Goal: Navigation & Orientation: Find specific page/section

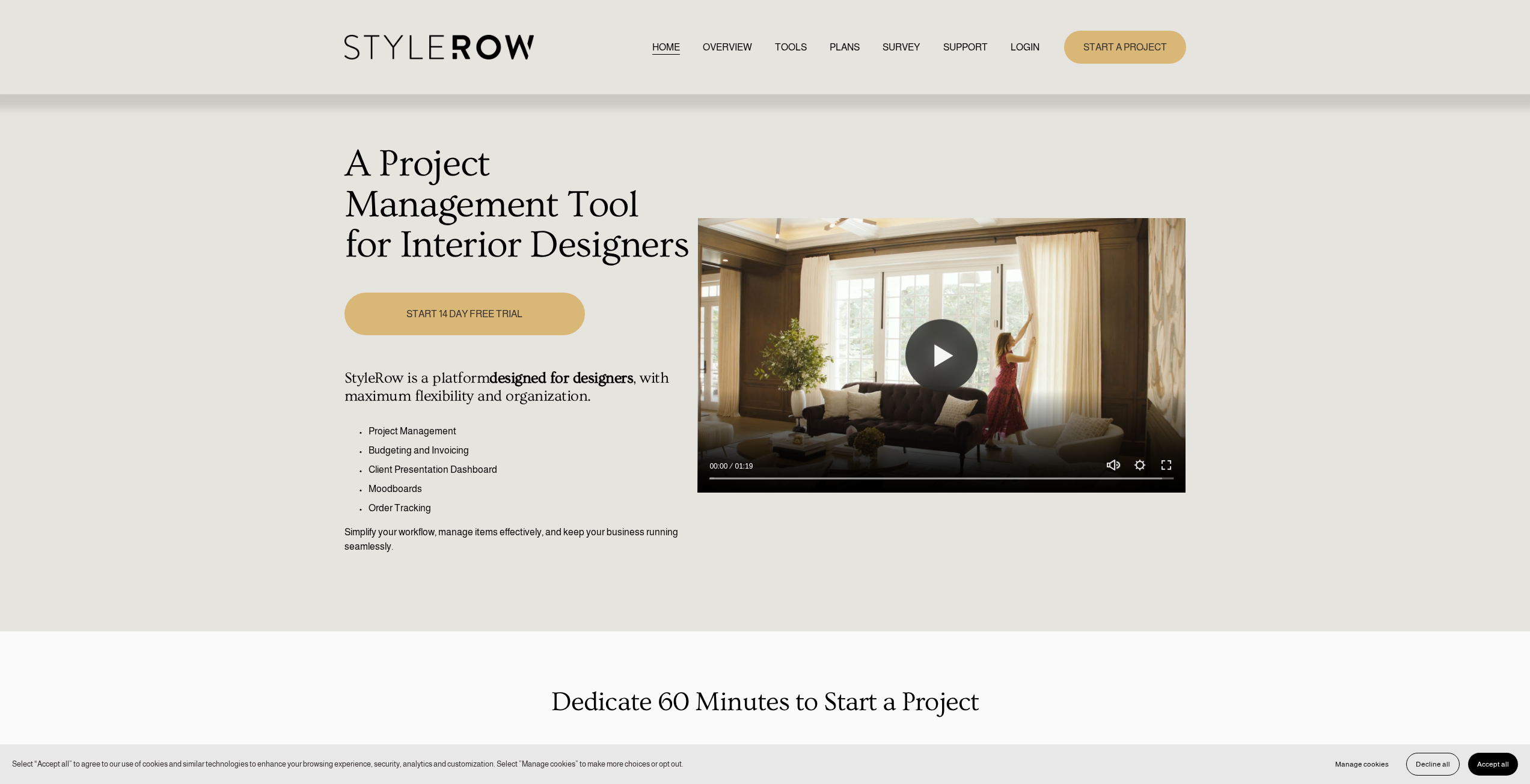
click at [1019, 46] on link "LOGIN" at bounding box center [1025, 47] width 29 height 17
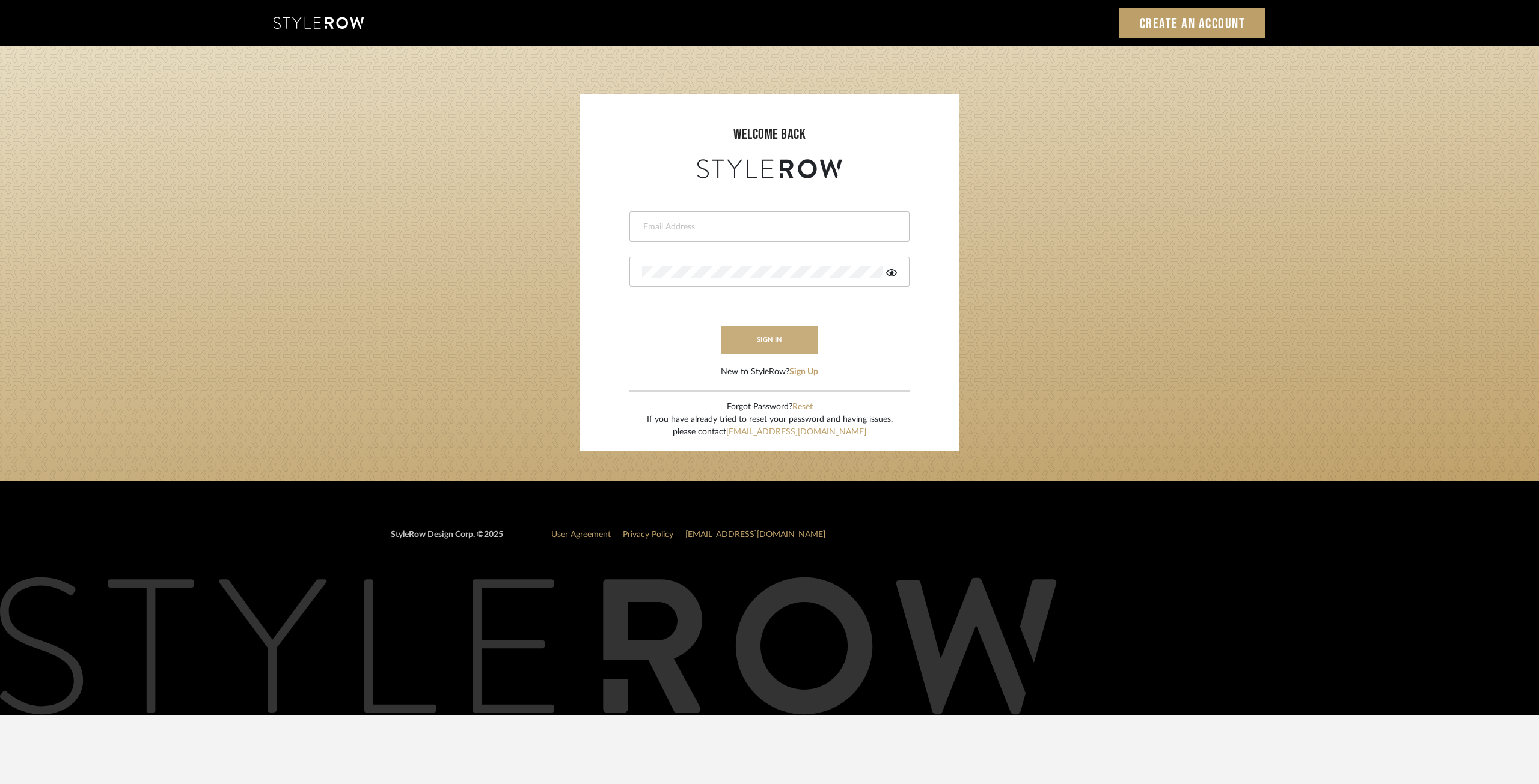
type input "ksears@morgantewilson.com"
click at [761, 330] on button "sign in" at bounding box center [769, 340] width 96 height 28
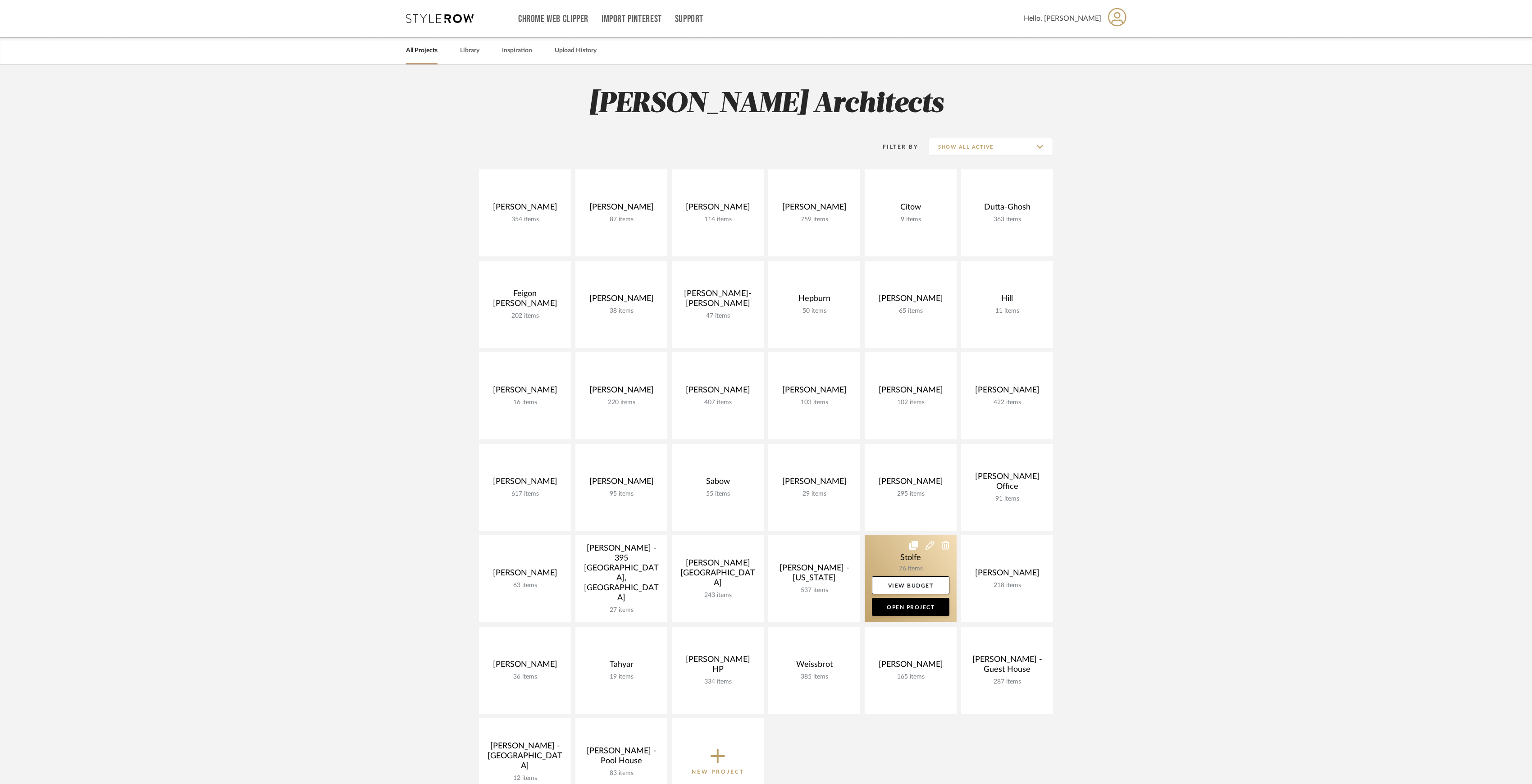
click at [908, 552] on link at bounding box center [911, 579] width 92 height 87
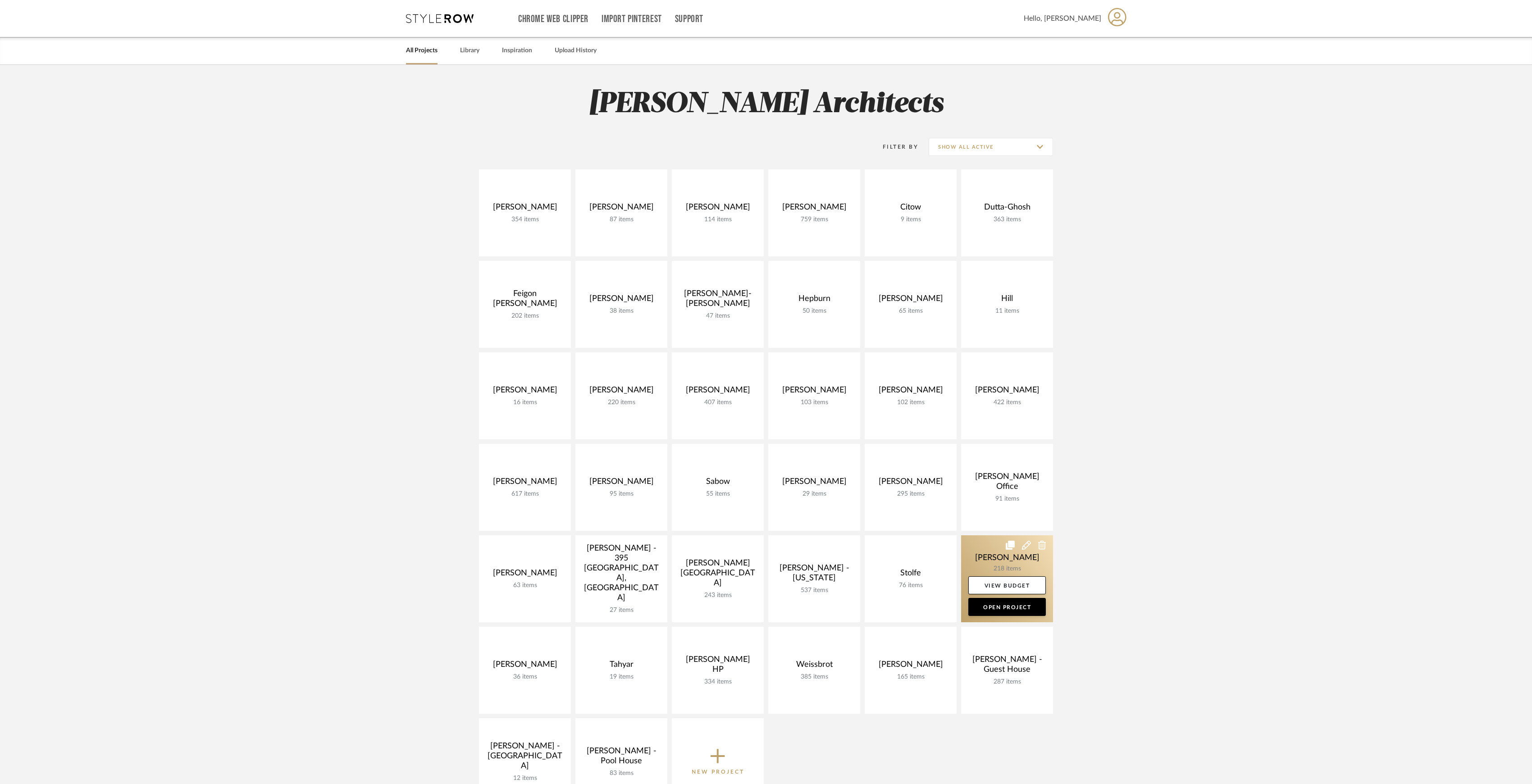
click at [989, 556] on link at bounding box center [1007, 579] width 92 height 87
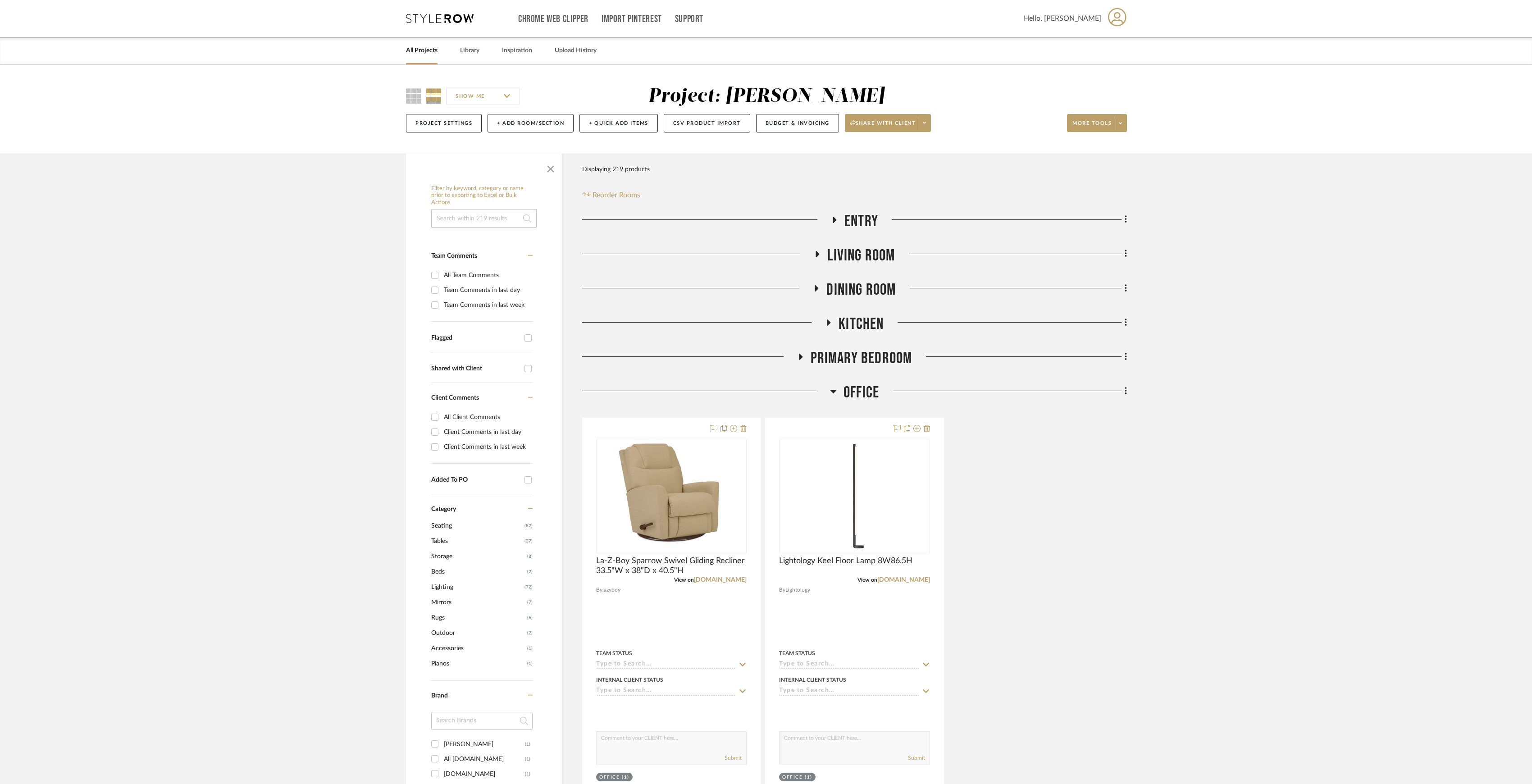
click at [847, 397] on span "Office" at bounding box center [861, 392] width 35 height 19
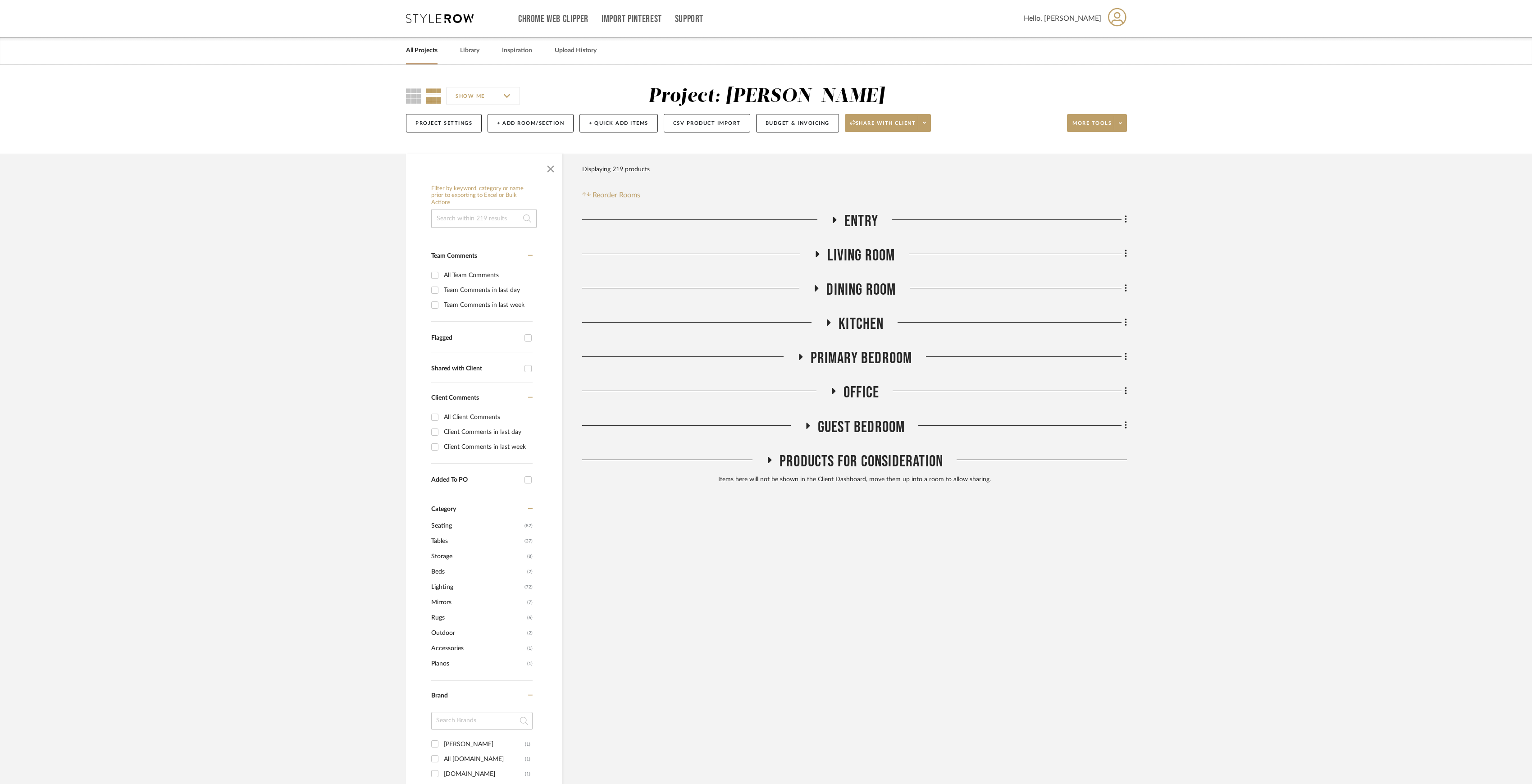
click at [853, 216] on span "Entry" at bounding box center [861, 221] width 34 height 19
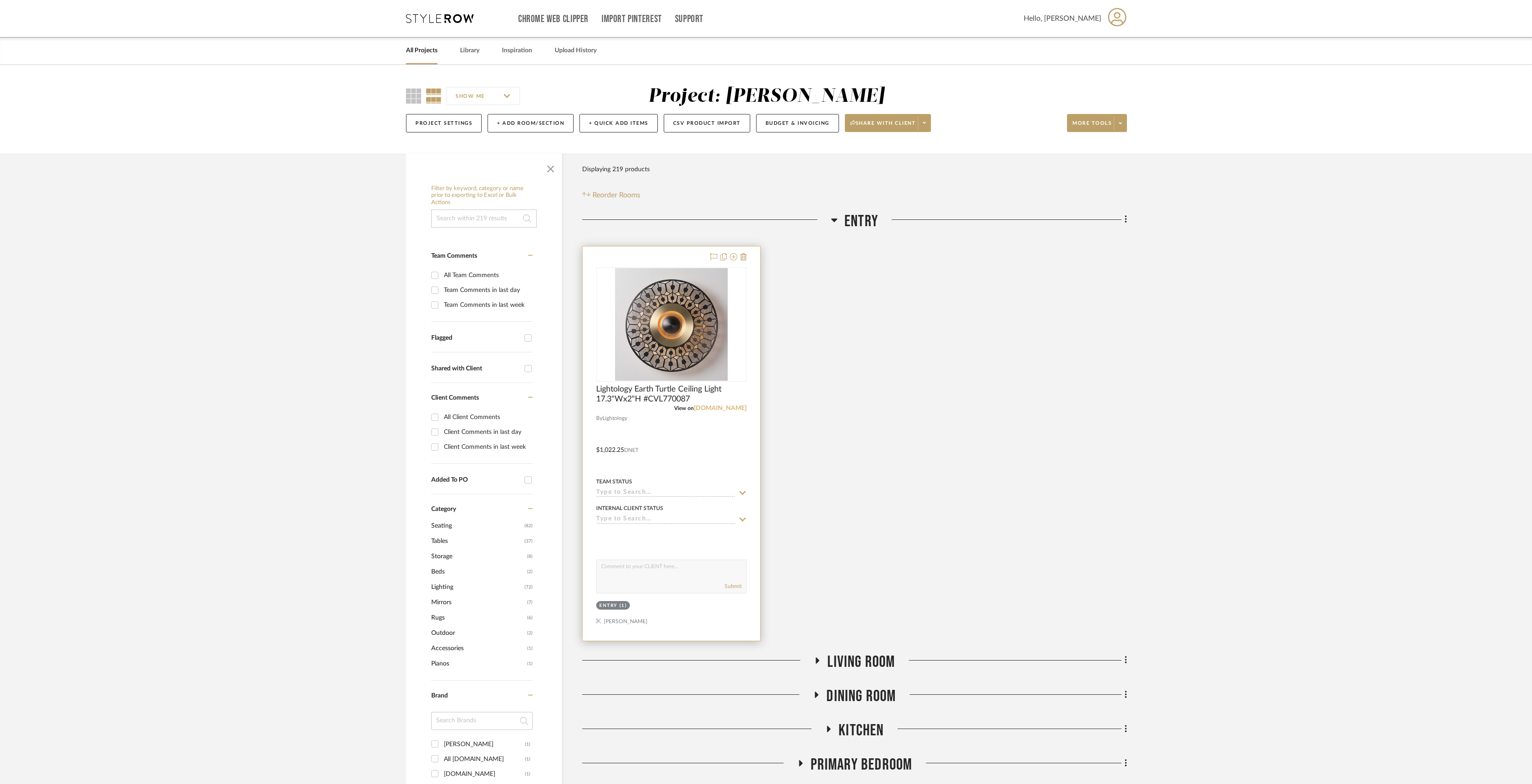
click at [718, 408] on link "[DOMAIN_NAME]" at bounding box center [720, 408] width 53 height 6
click at [865, 223] on span "Entry" at bounding box center [861, 221] width 34 height 19
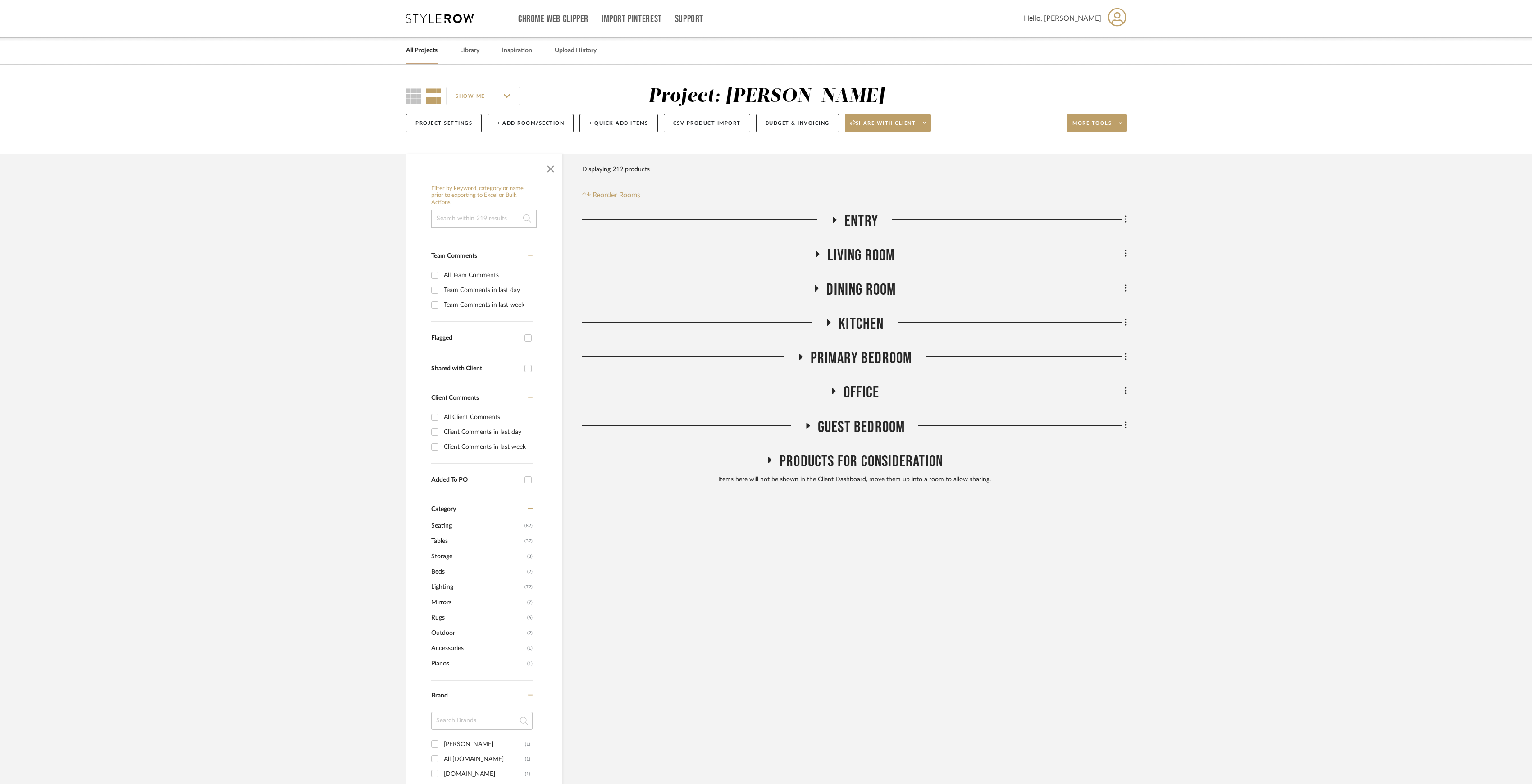
click at [860, 257] on span "Living Room" at bounding box center [861, 256] width 68 height 19
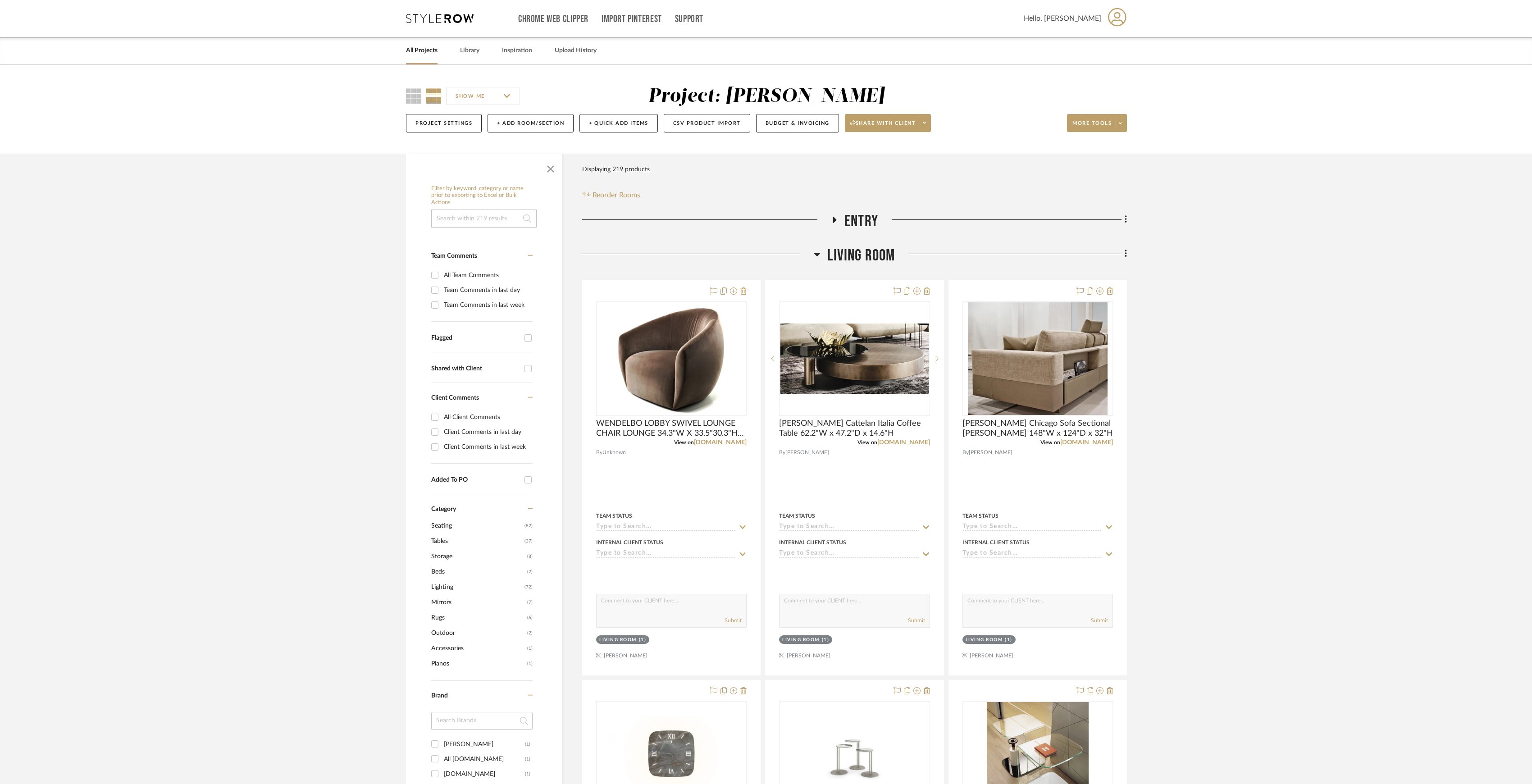
click at [862, 257] on span "Living Room" at bounding box center [861, 256] width 68 height 19
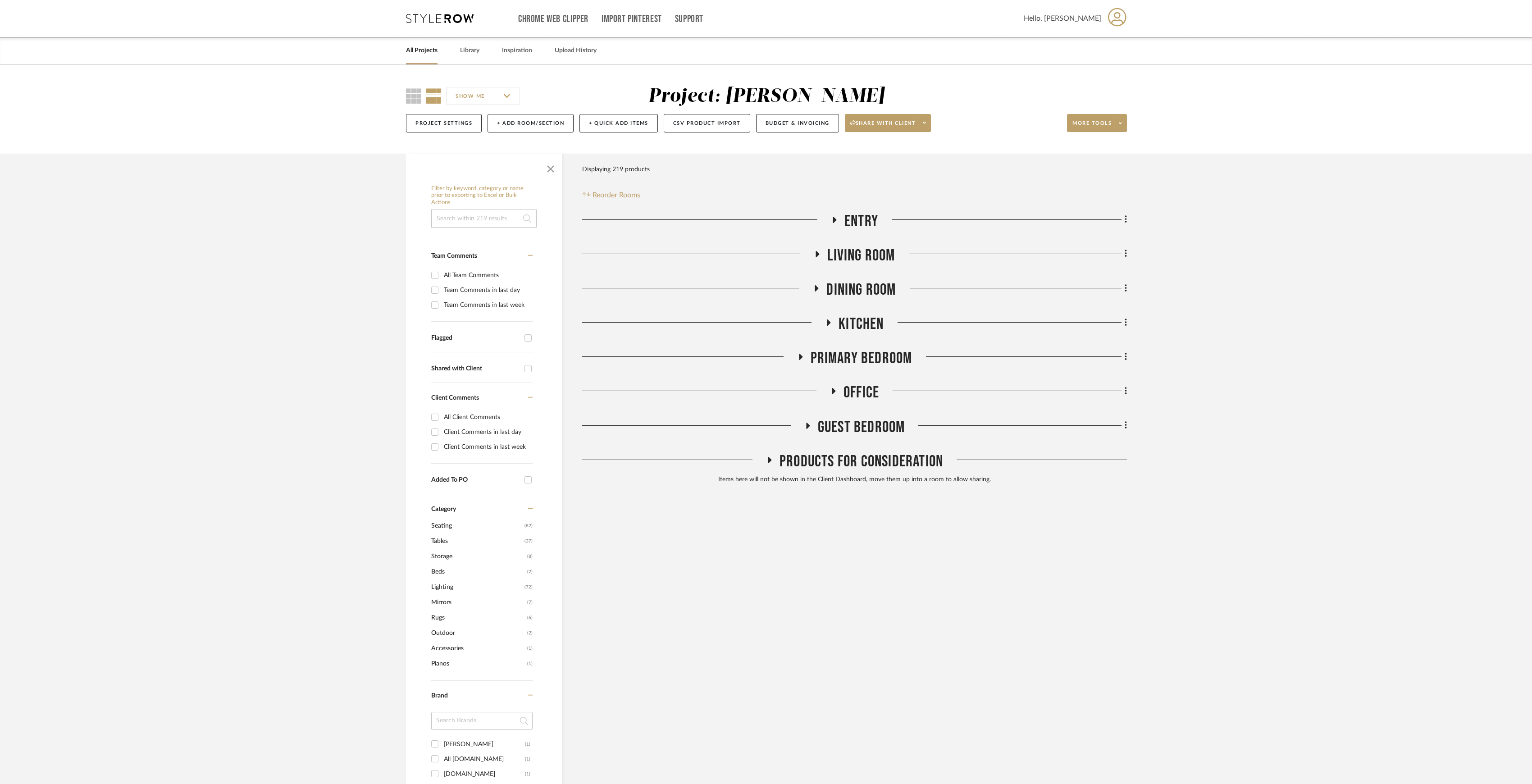
click at [855, 289] on span "Dining Room" at bounding box center [861, 290] width 70 height 19
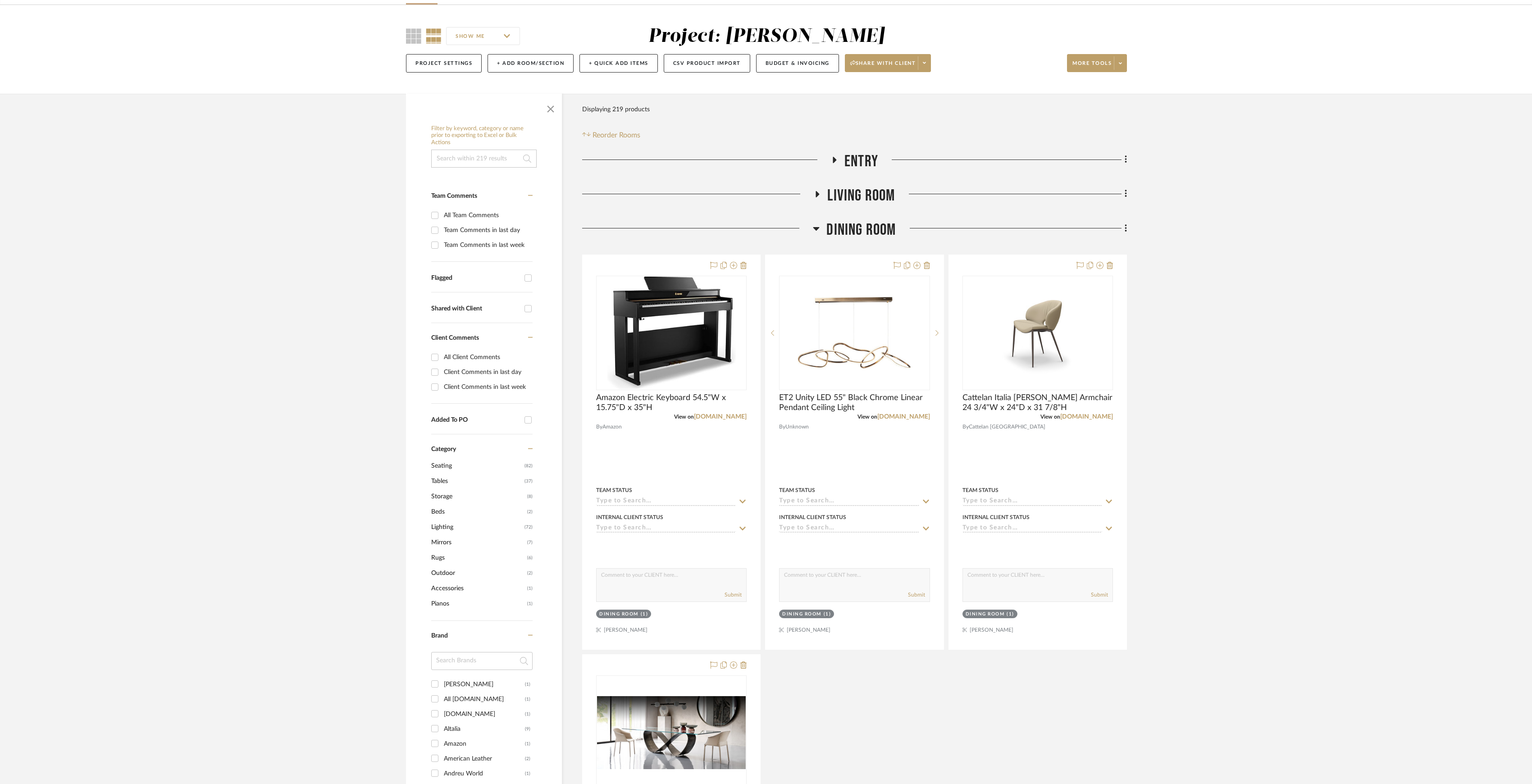
scroll to position [120, 0]
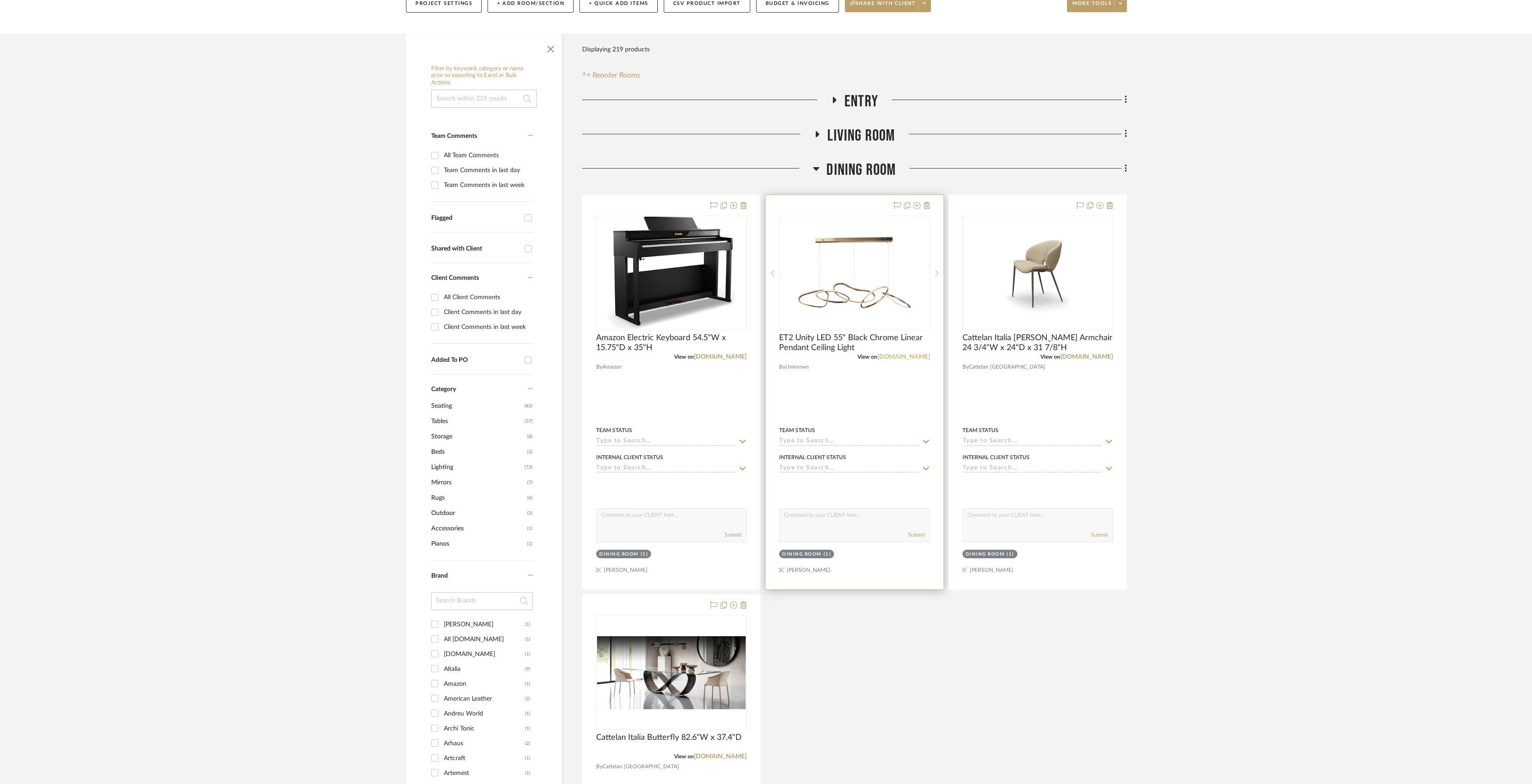
click at [908, 357] on link "[DOMAIN_NAME]" at bounding box center [904, 357] width 53 height 6
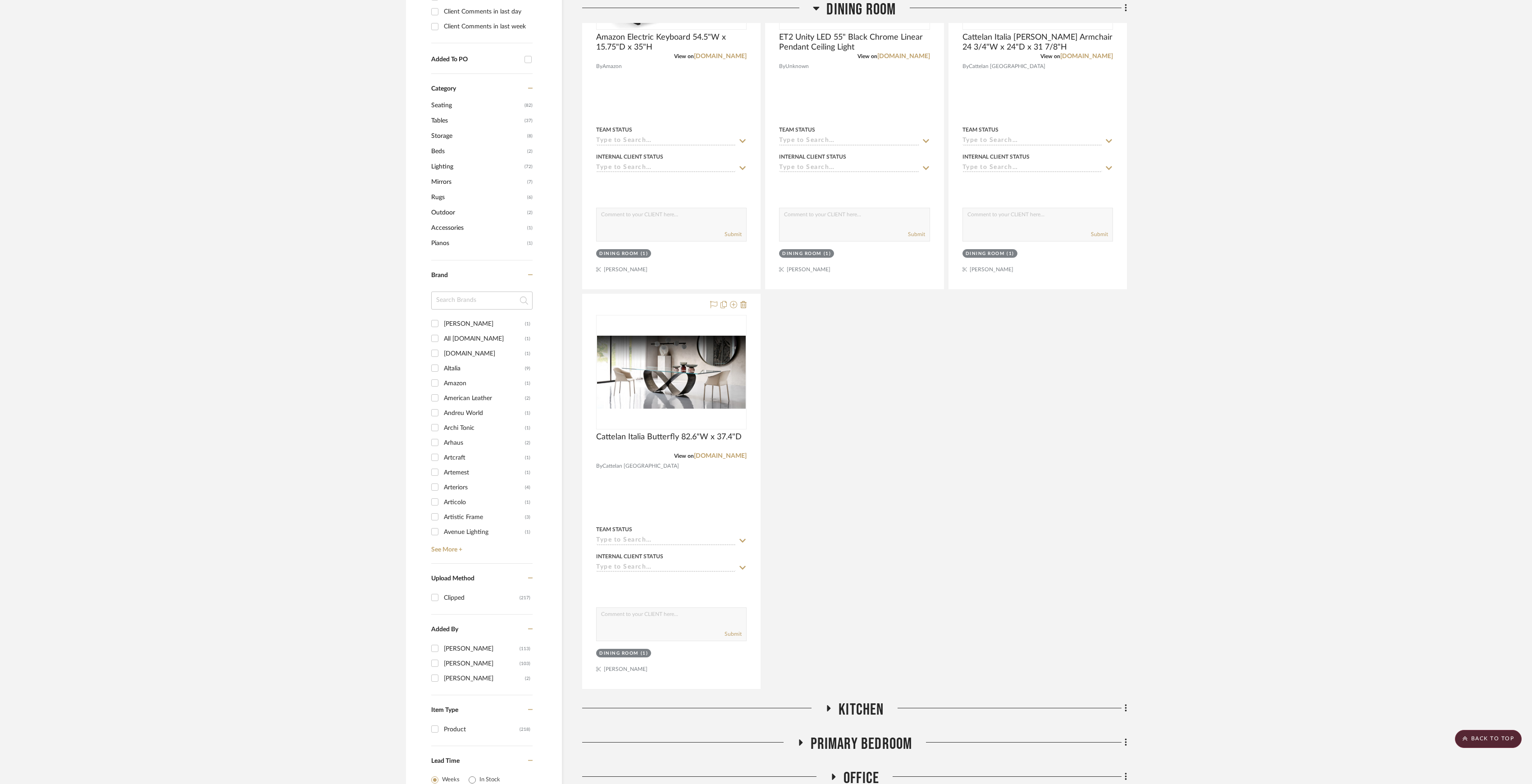
scroll to position [583, 0]
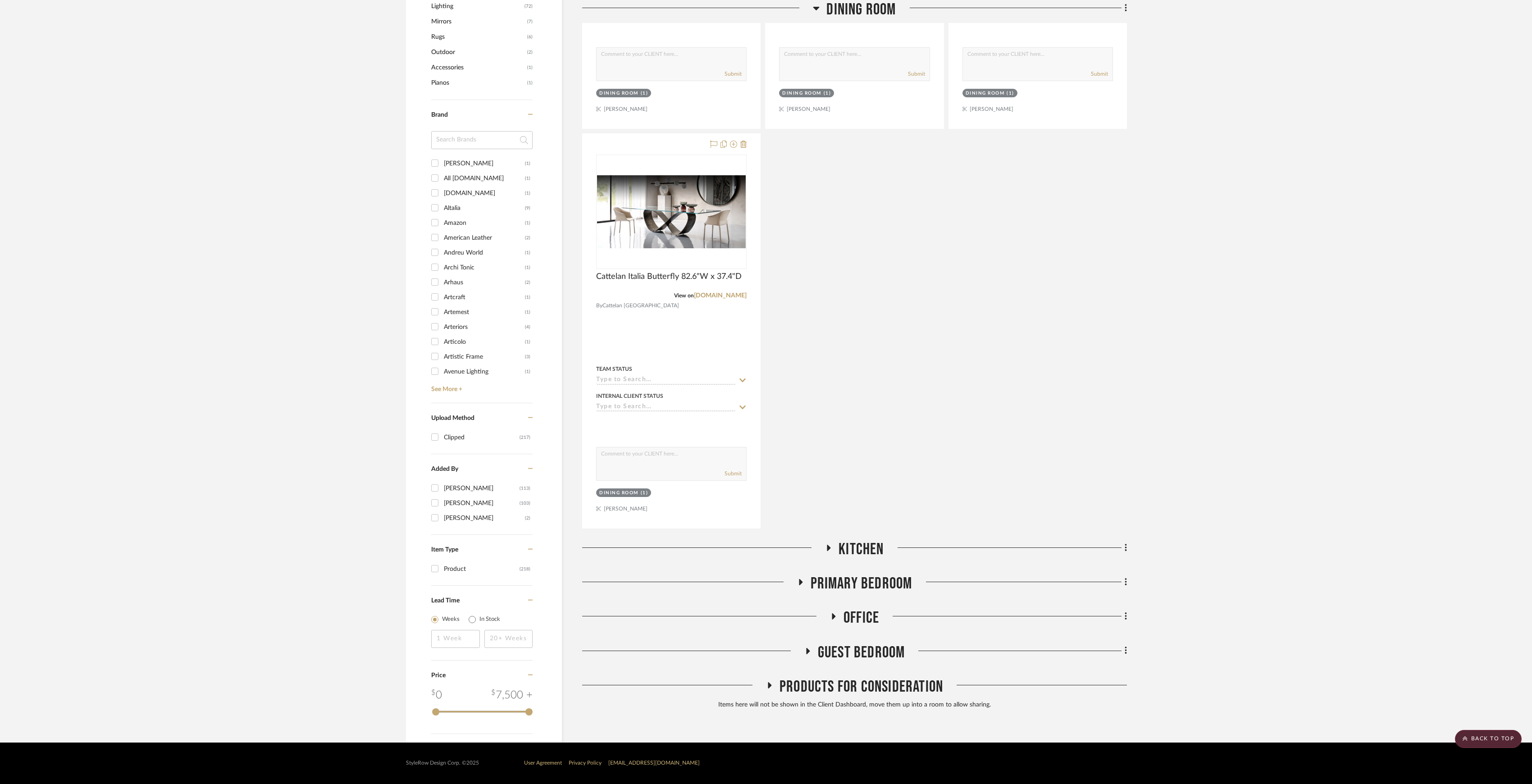
click at [850, 543] on span "Kitchen" at bounding box center [861, 549] width 45 height 19
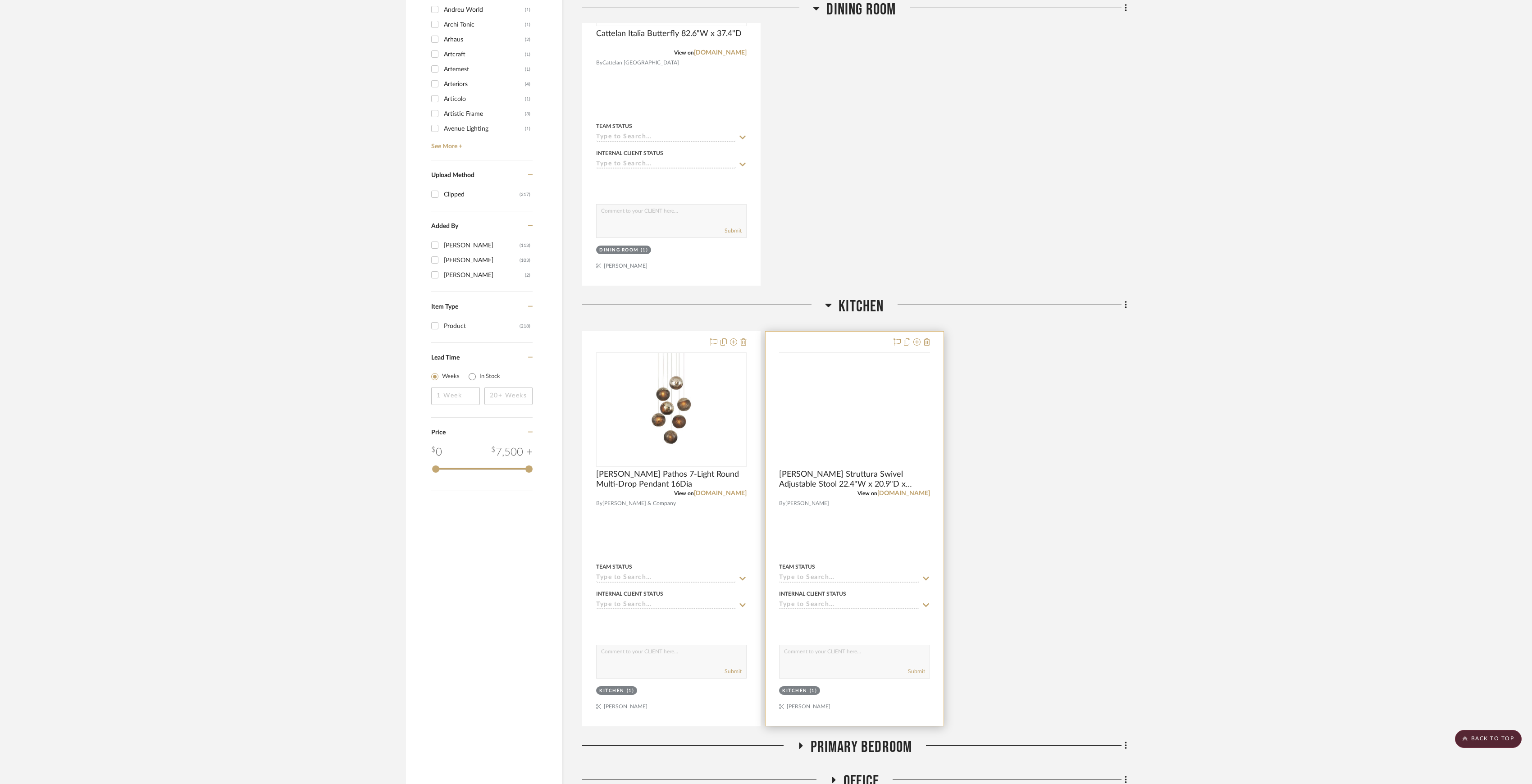
scroll to position [883, 0]
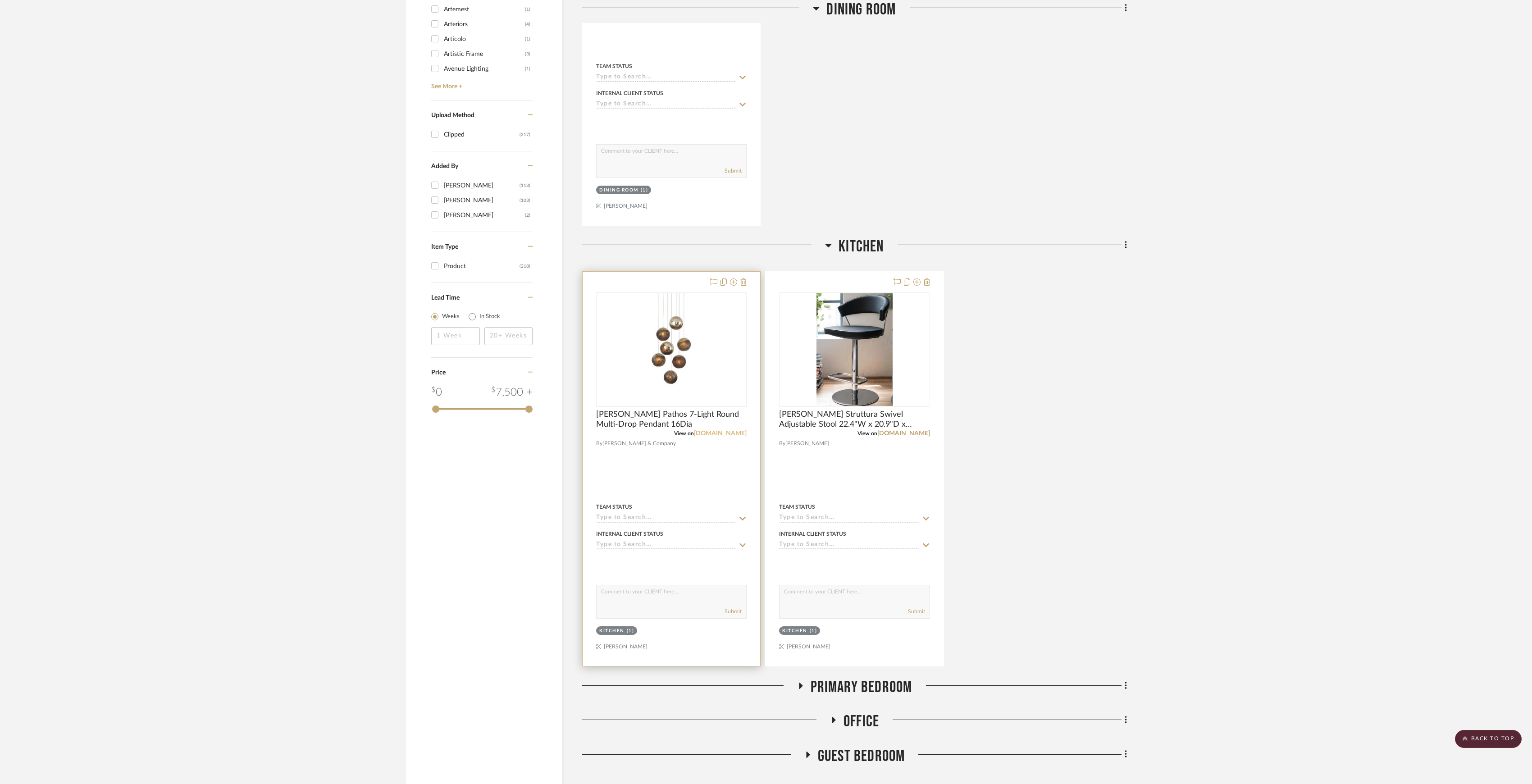
click at [731, 436] on link "[DOMAIN_NAME]" at bounding box center [720, 433] width 53 height 6
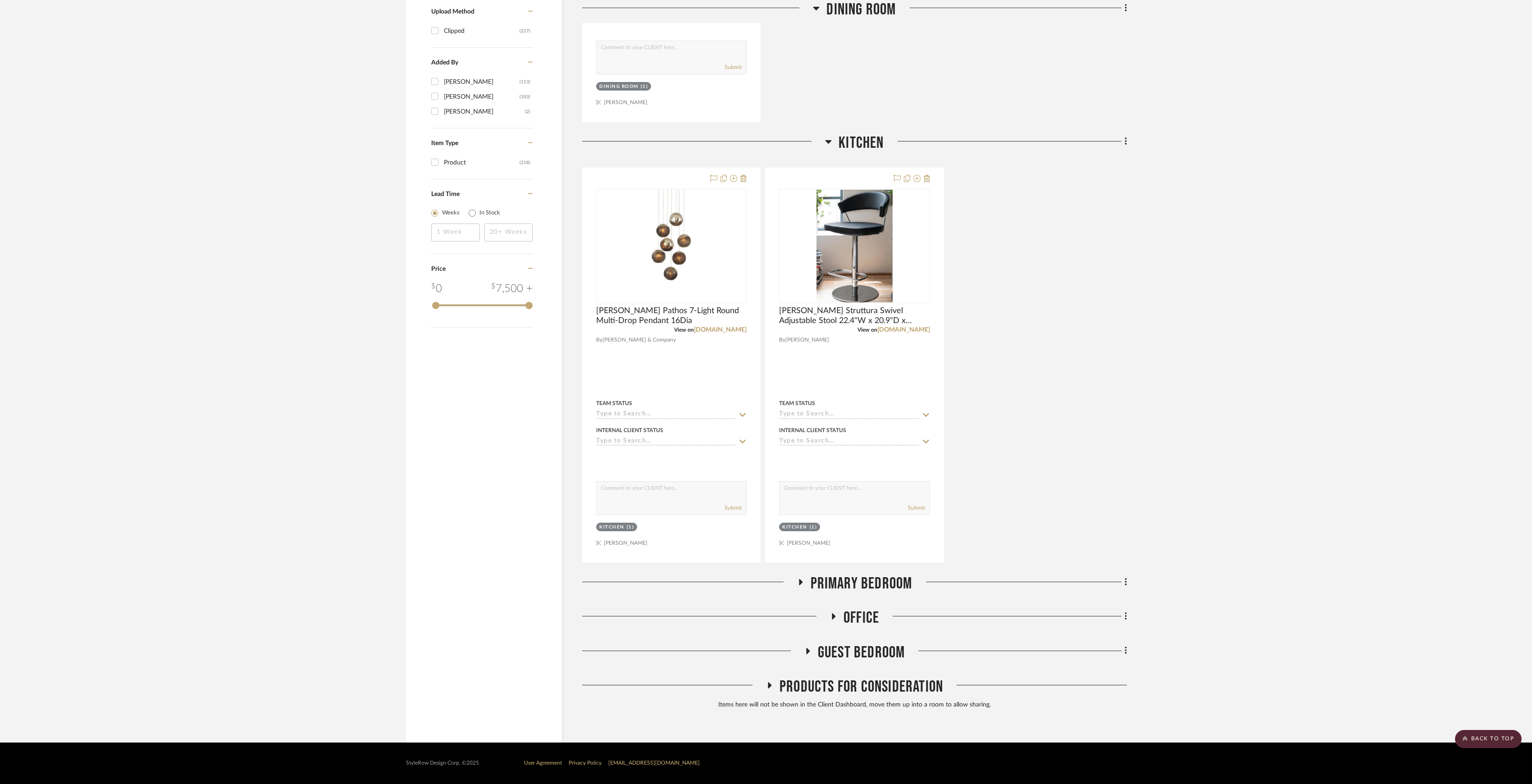
click at [866, 586] on span "Primary Bedroom" at bounding box center [861, 583] width 102 height 19
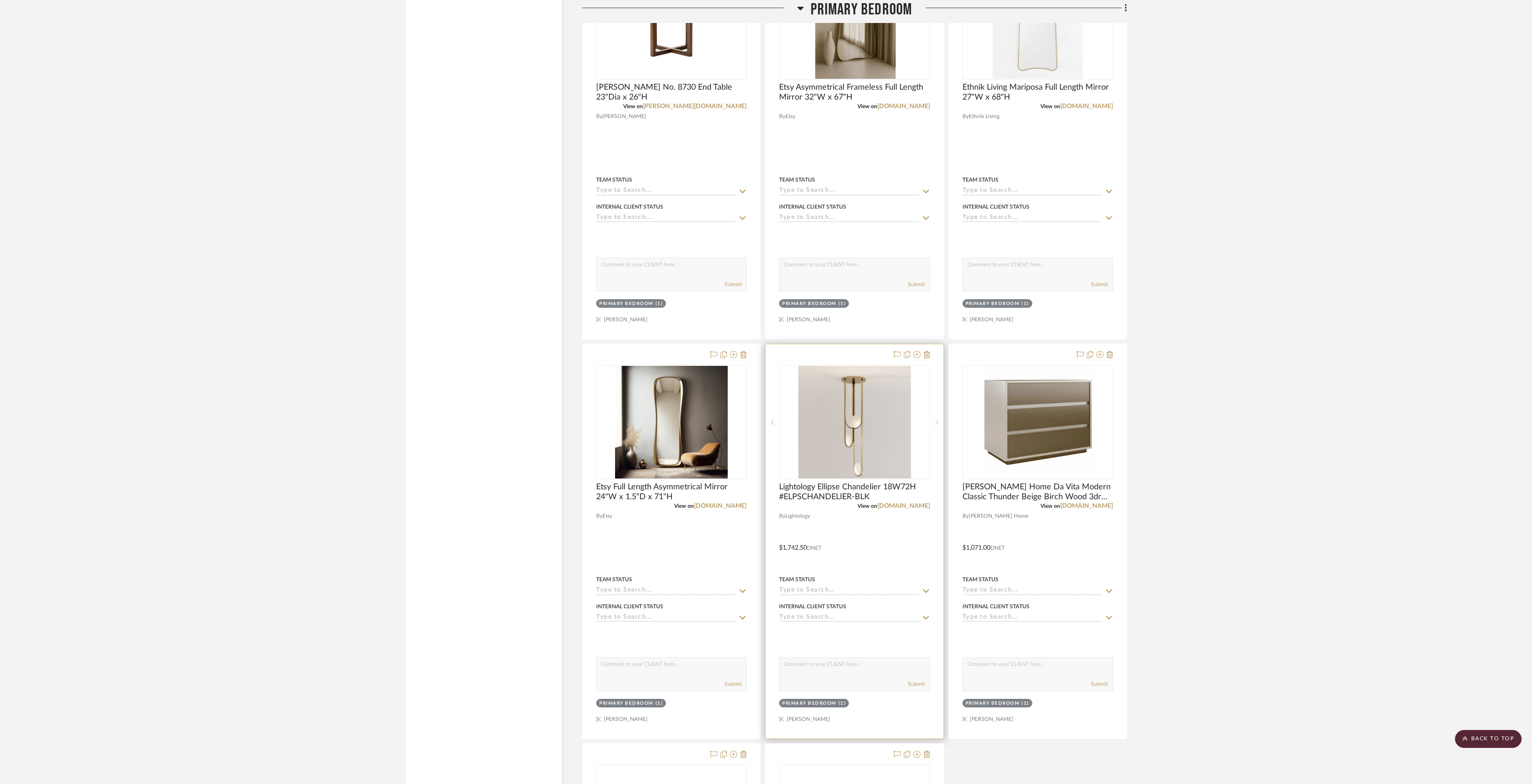
scroll to position [1831, 0]
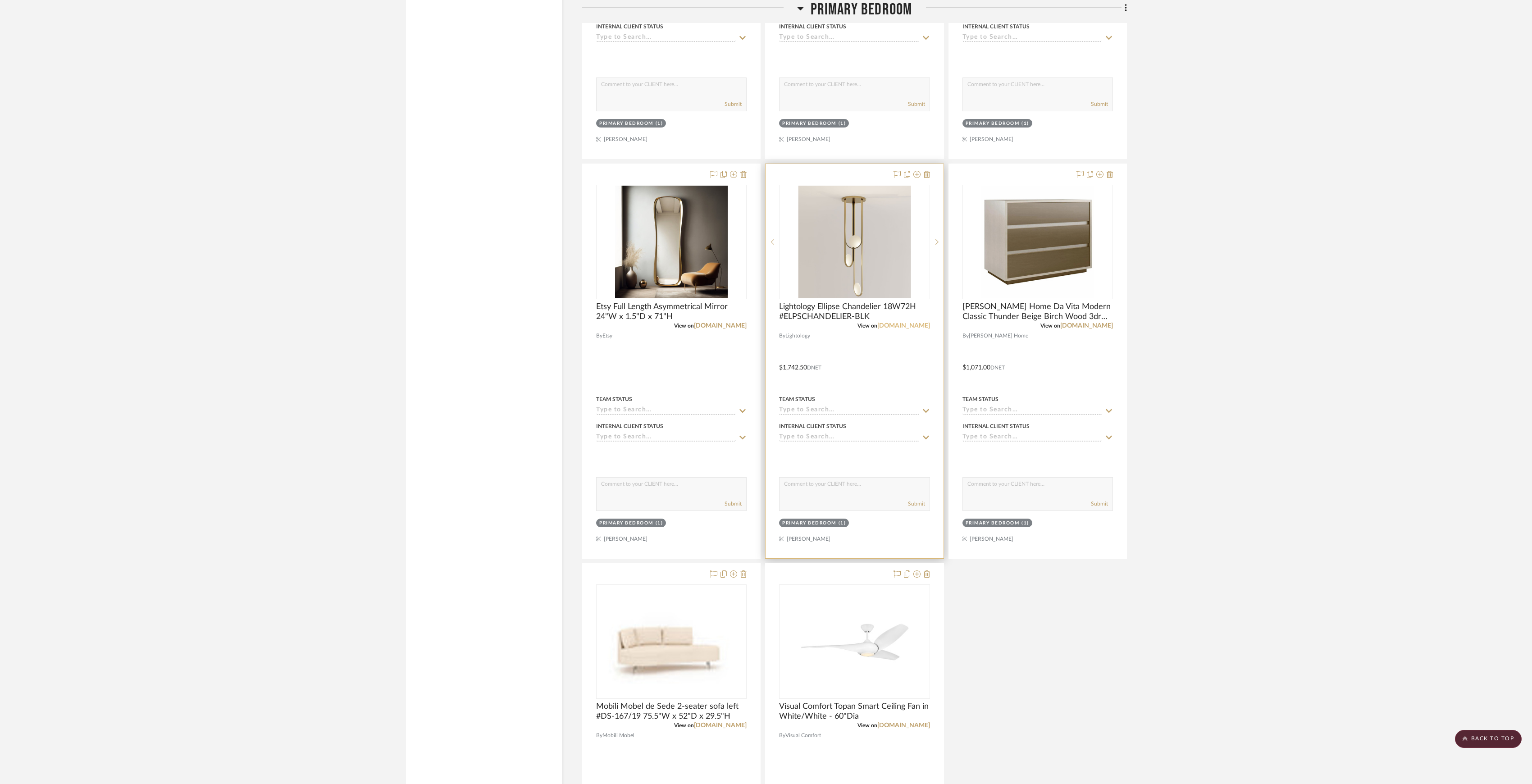
click at [907, 329] on link "[DOMAIN_NAME]" at bounding box center [904, 326] width 53 height 6
click at [907, 729] on link "[DOMAIN_NAME]" at bounding box center [904, 725] width 53 height 6
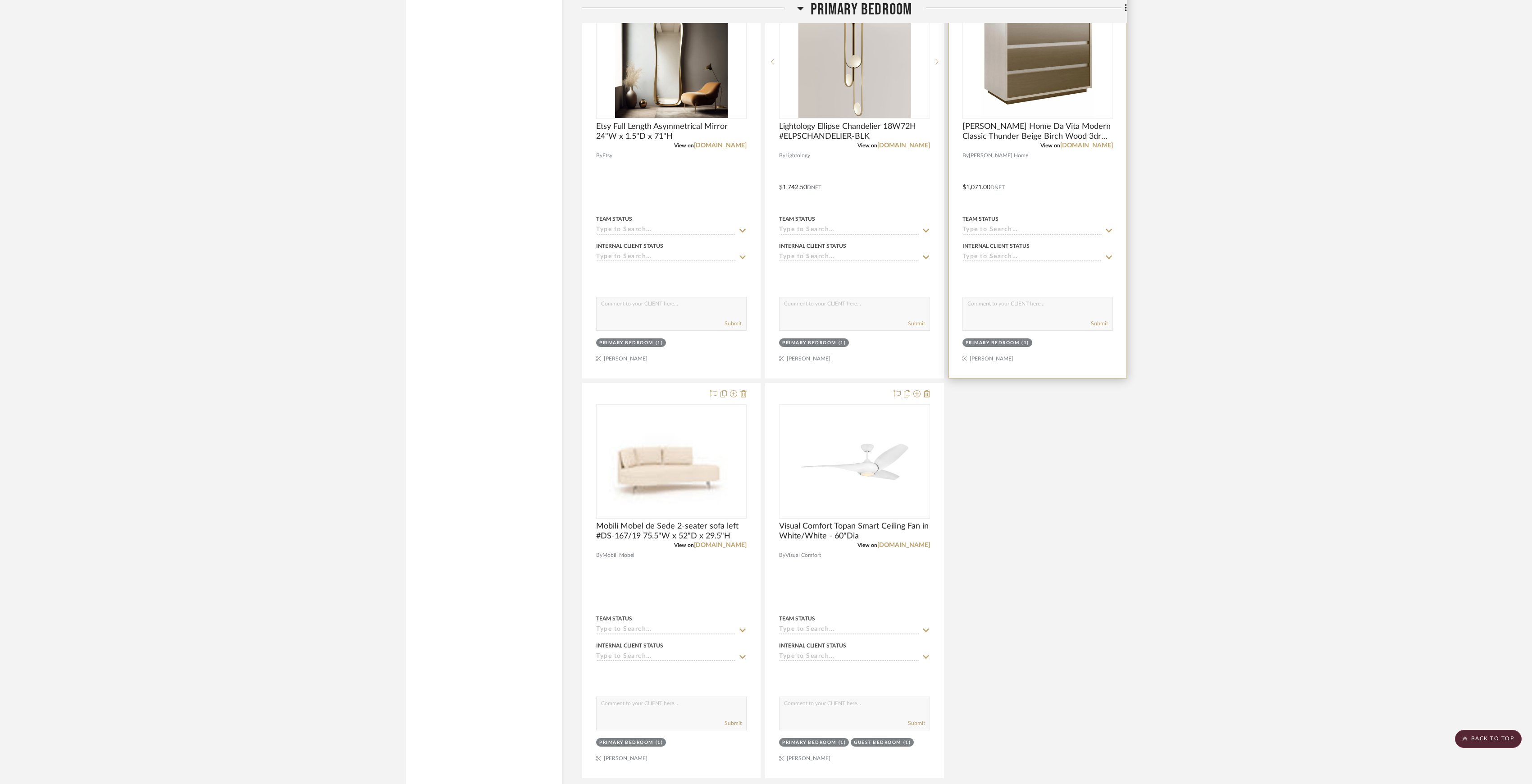
scroll to position [2235, 0]
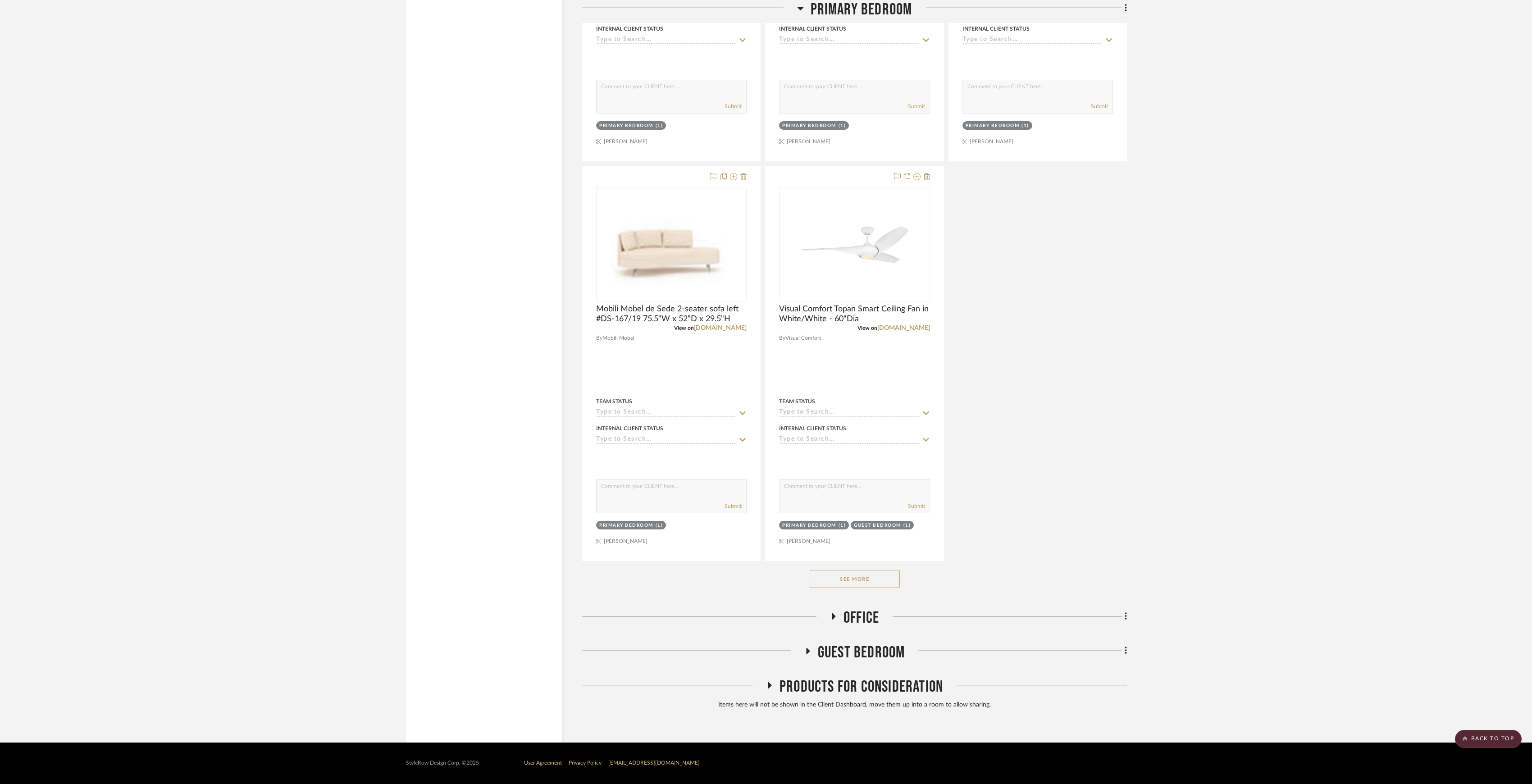
click at [857, 616] on span "Office" at bounding box center [861, 617] width 35 height 19
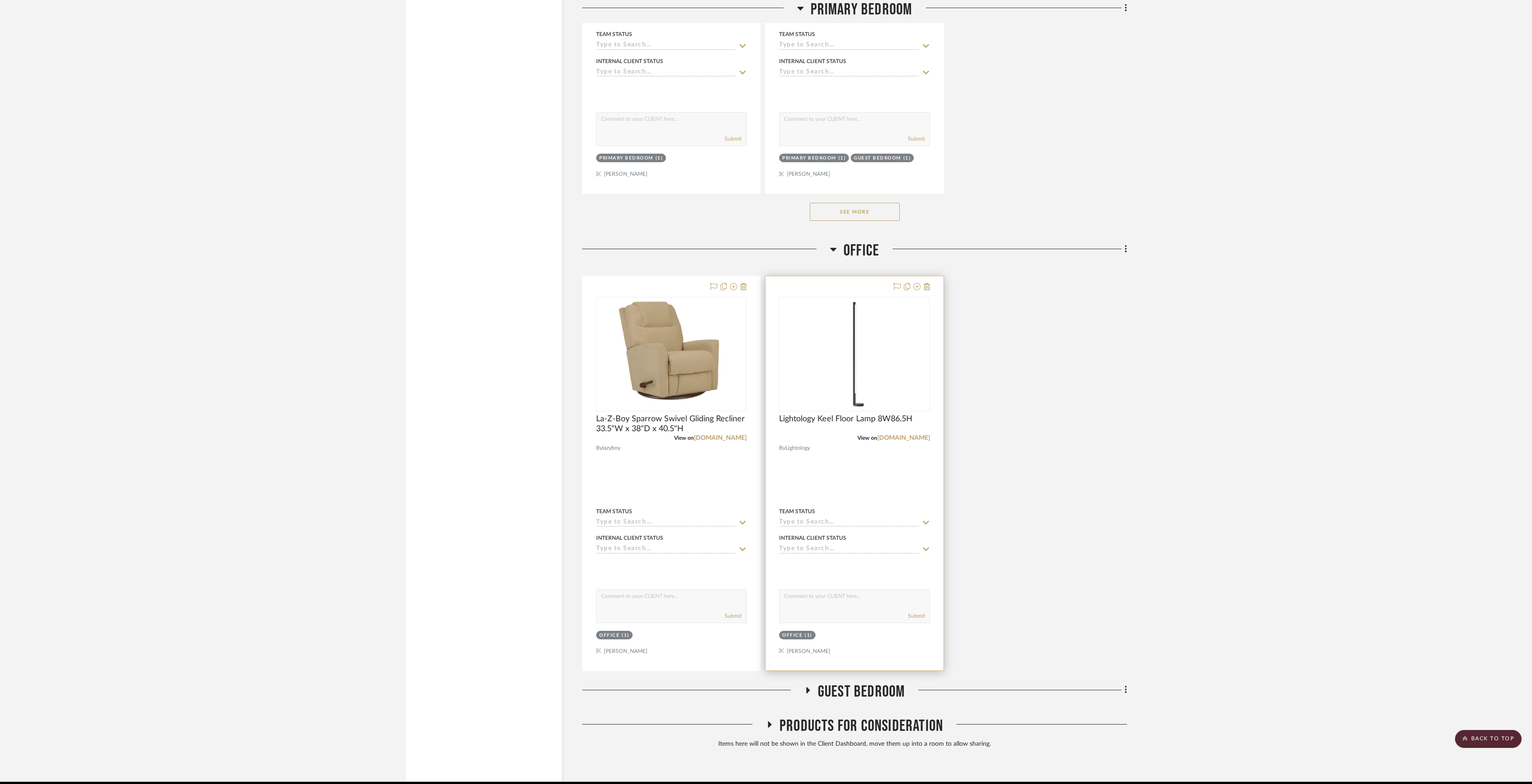
scroll to position [2642, 0]
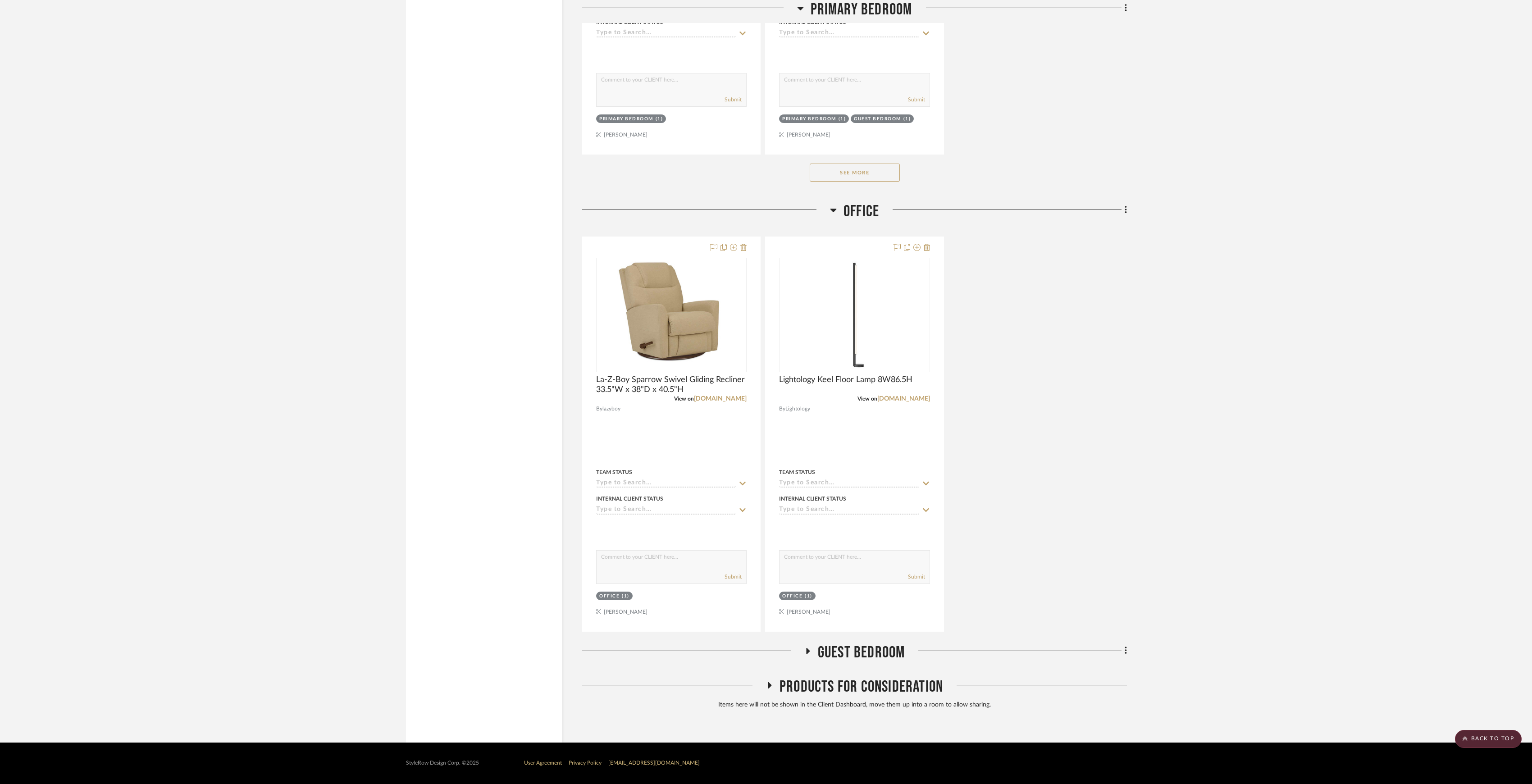
click at [861, 652] on span "Guest Bedroom" at bounding box center [861, 652] width 88 height 19
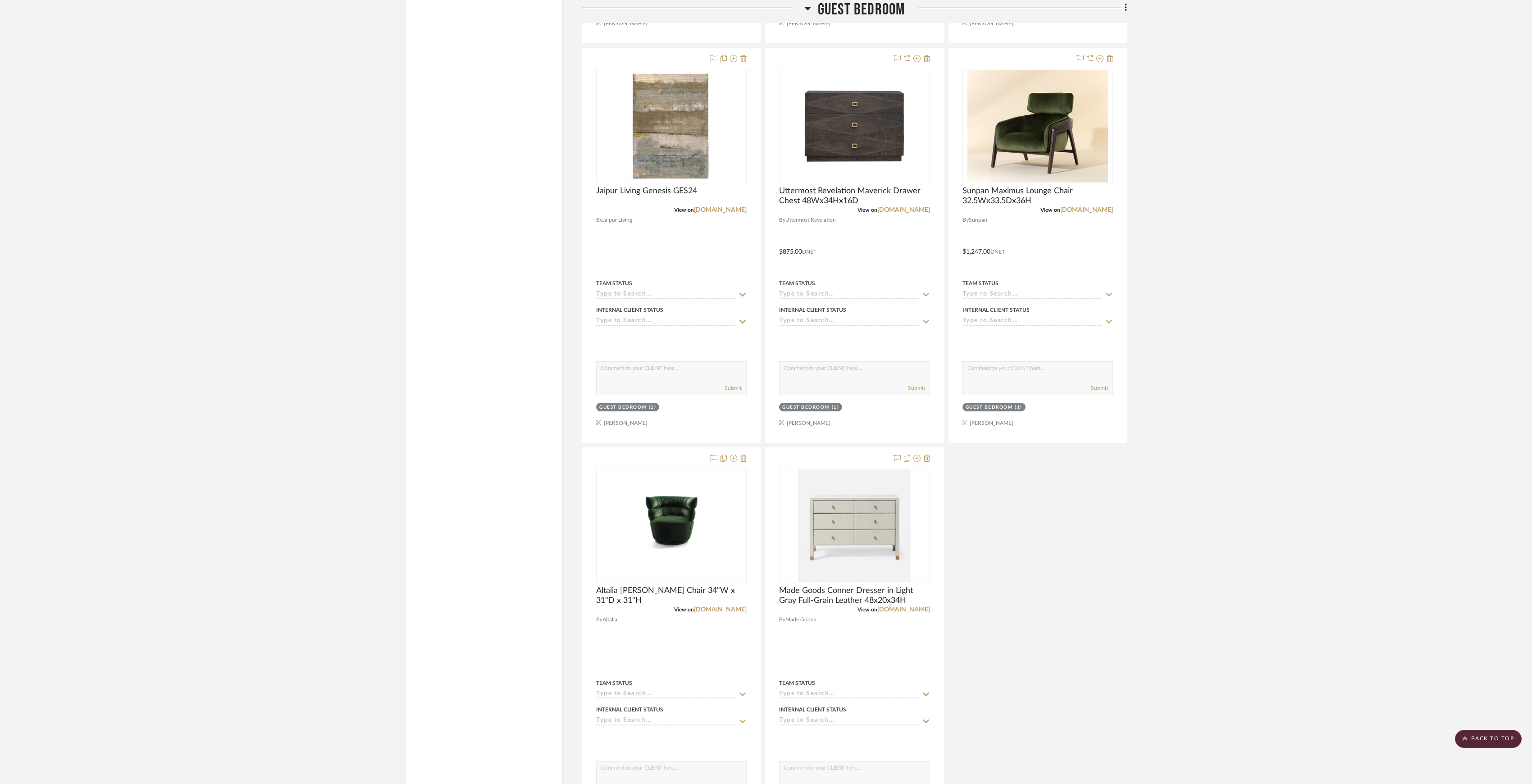
scroll to position [3887, 0]
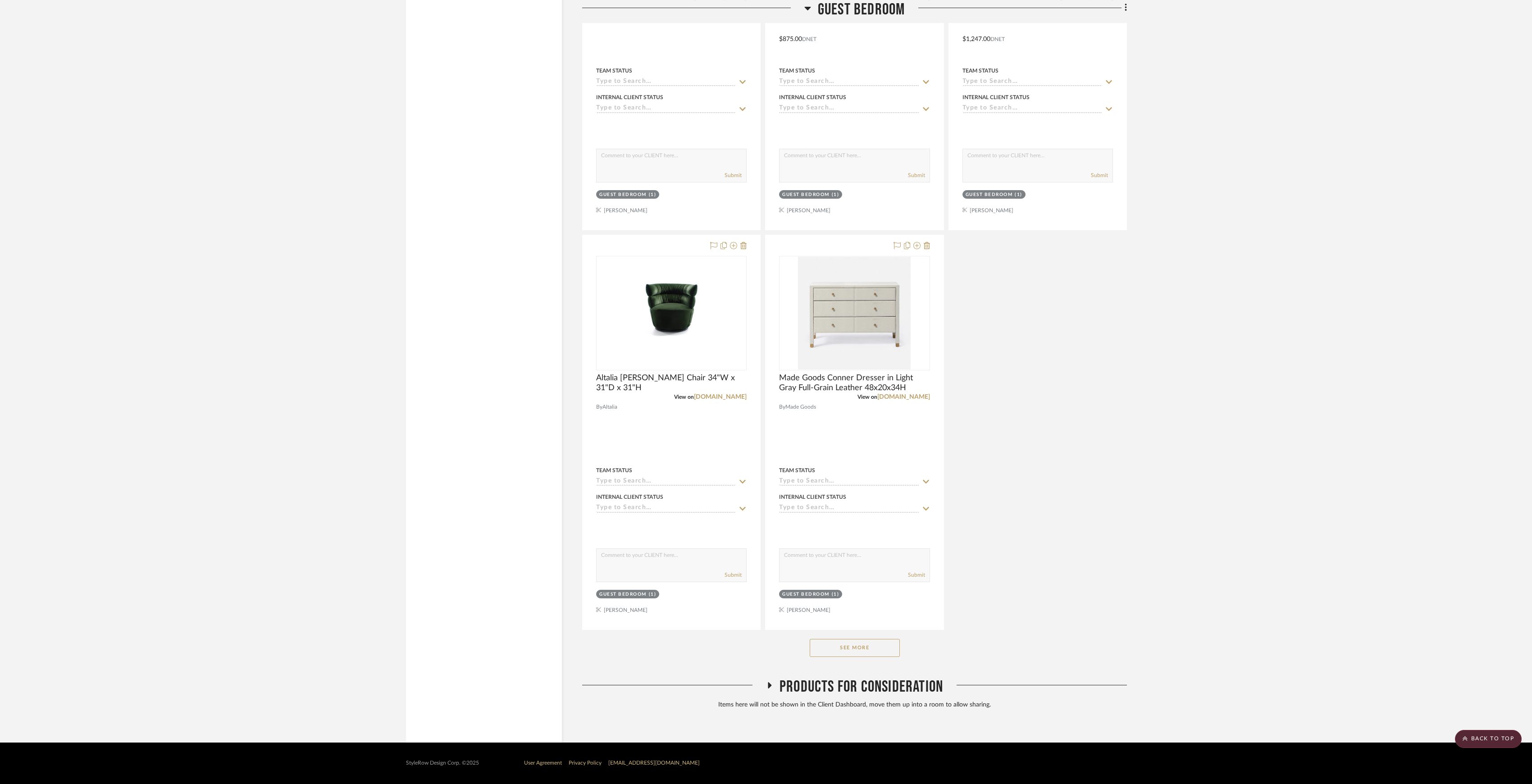
click at [852, 652] on button "See More" at bounding box center [855, 647] width 90 height 18
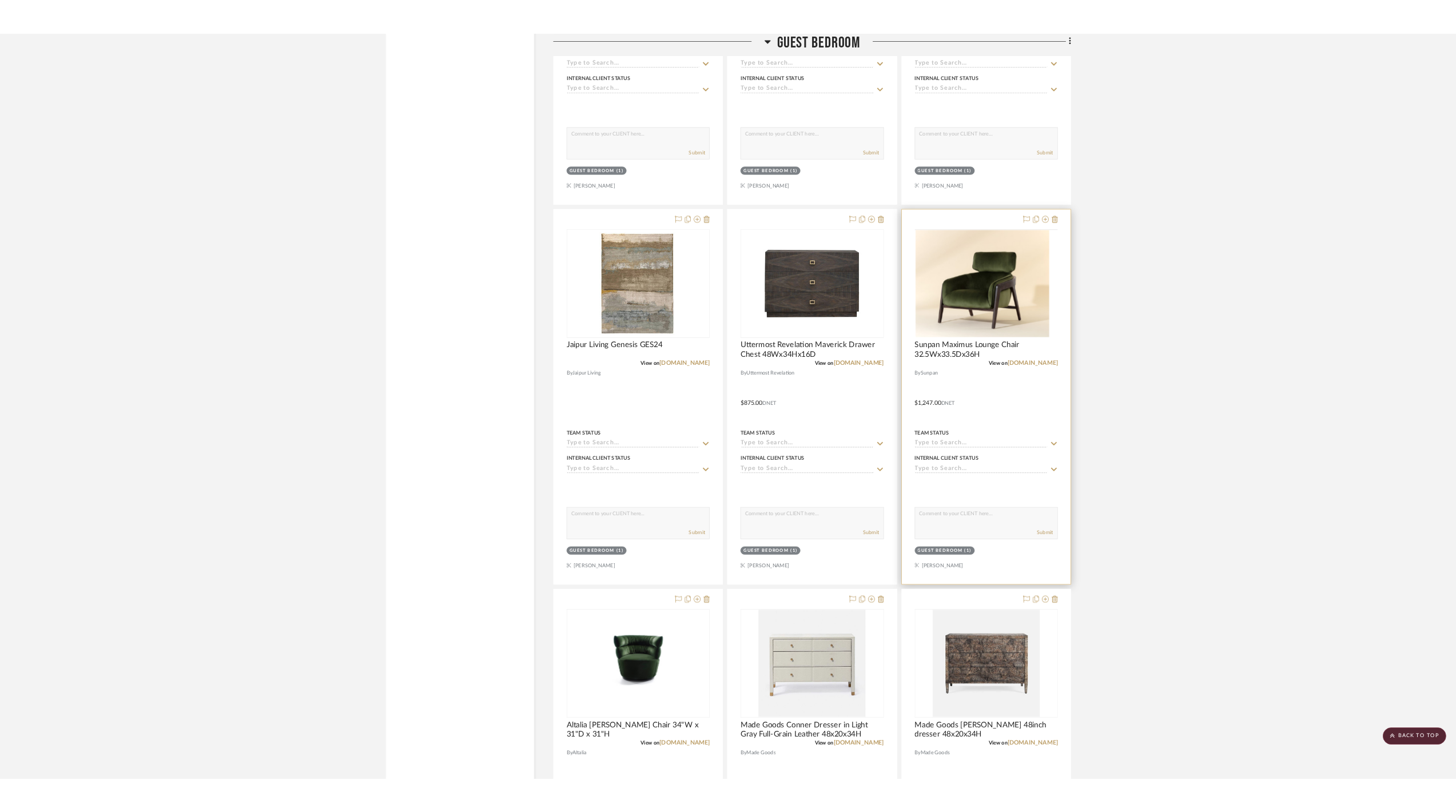
scroll to position [3790, 0]
